Goal: Information Seeking & Learning: Check status

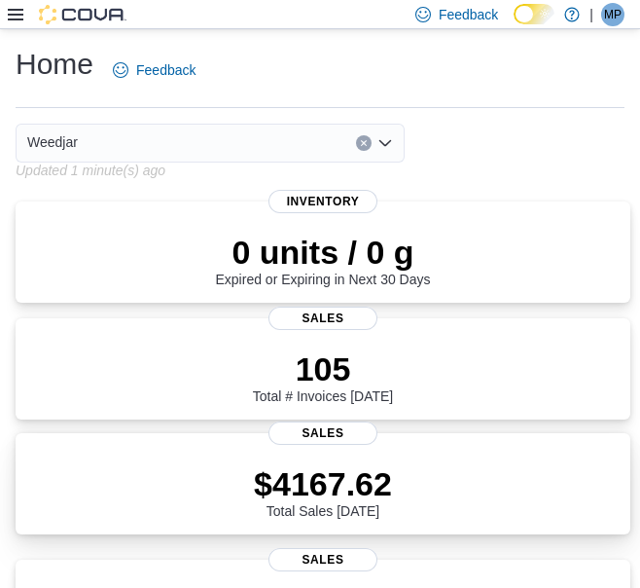
click at [374, 475] on p "$4167.62" at bounding box center [323, 483] width 138 height 39
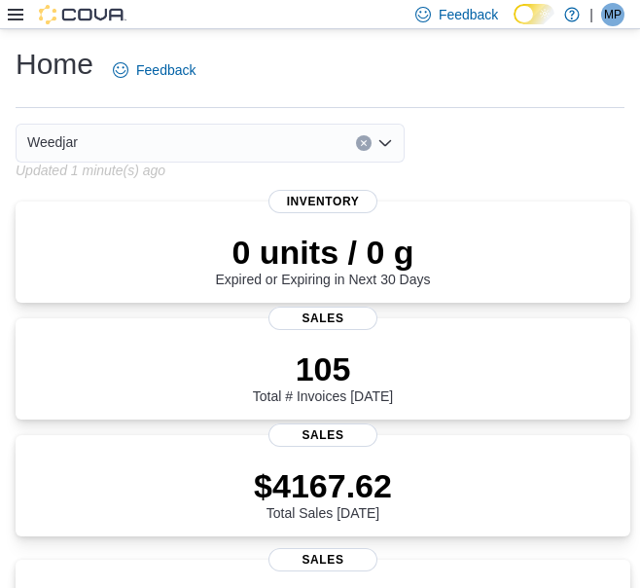
click at [328, 145] on div "Weedjar" at bounding box center [210, 143] width 389 height 39
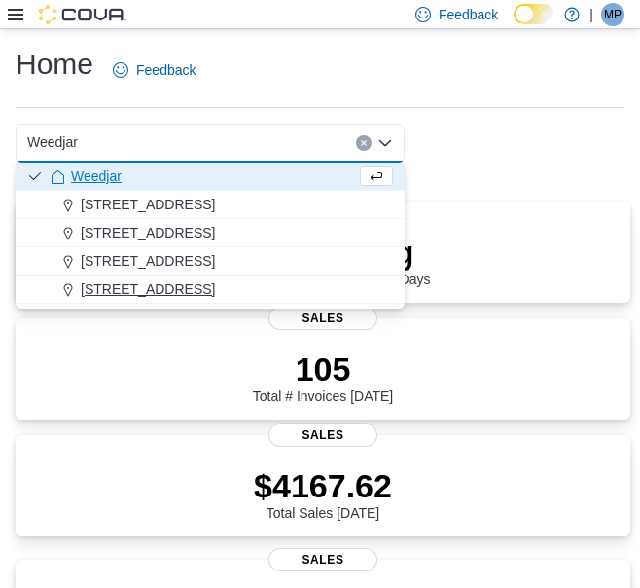
click at [145, 296] on span "809 Yonge St" at bounding box center [148, 288] width 134 height 19
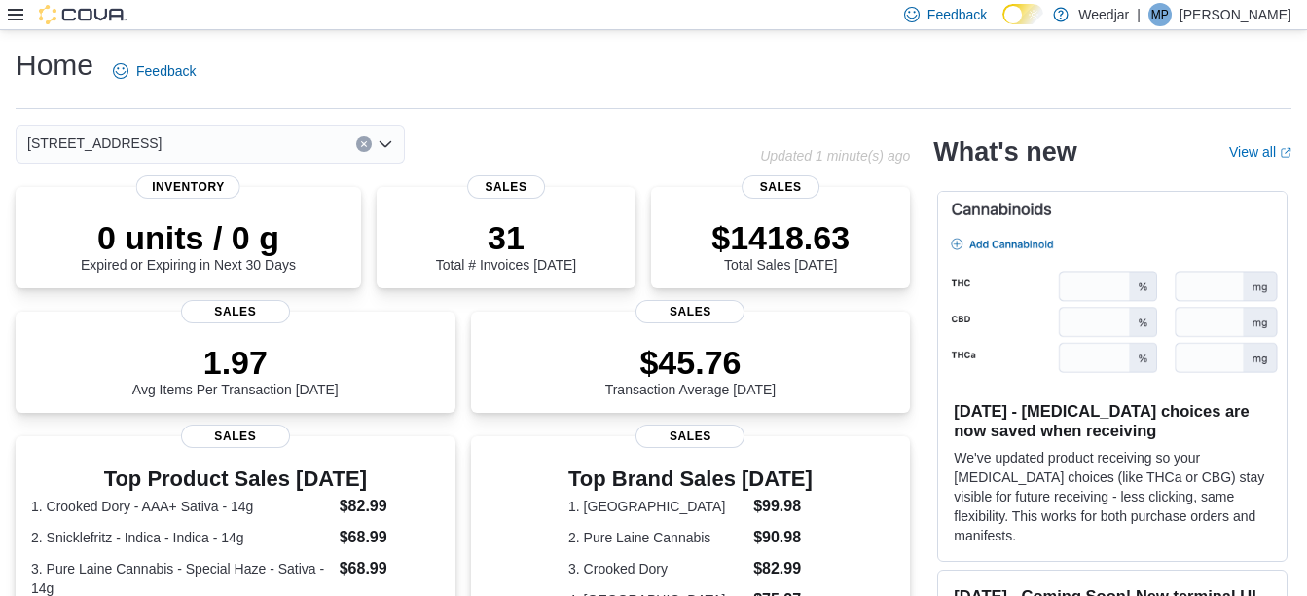
click at [654, 97] on div "Home Feedback" at bounding box center [654, 77] width 1276 height 63
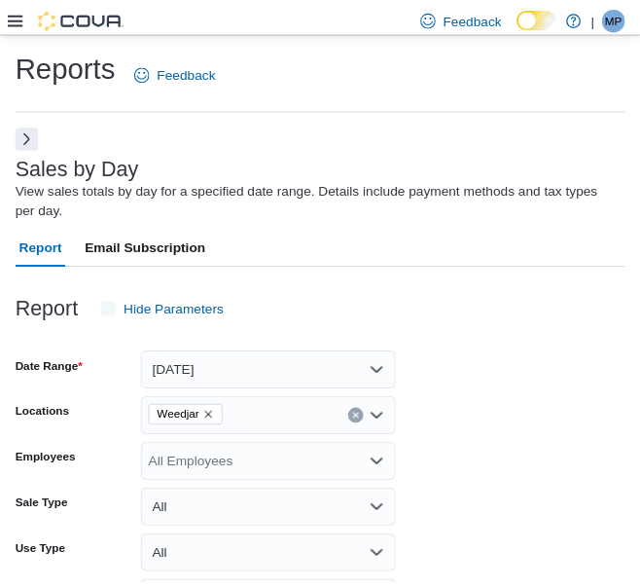
scroll to position [65, 0]
